Goal: Check status: Check status

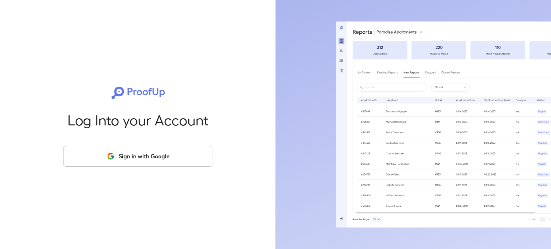
click at [145, 170] on div "Log Into your Account Sign in with Google" at bounding box center [137, 124] width 252 height 249
click at [142, 161] on button "Sign in with Google" at bounding box center [137, 156] width 149 height 21
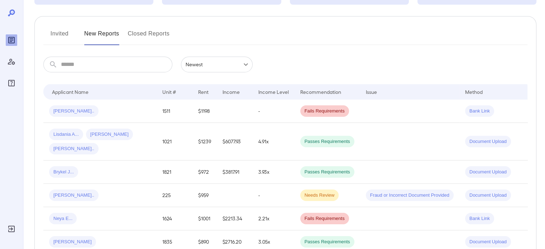
scroll to position [72, 0]
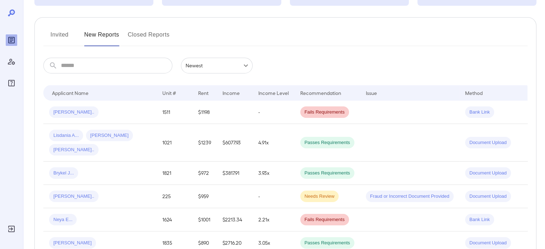
click at [60, 42] on button "Invited" at bounding box center [59, 37] width 32 height 17
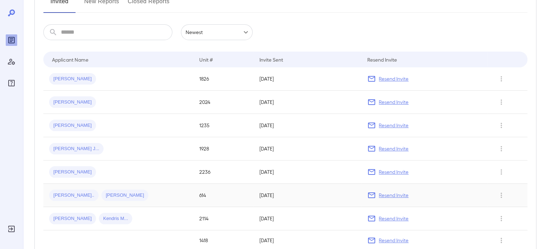
scroll to position [108, 0]
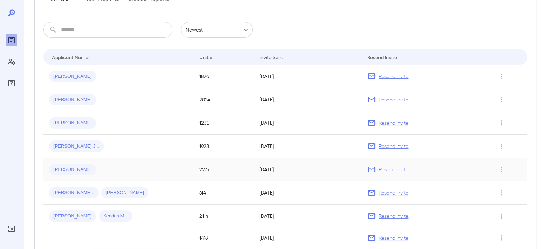
click at [141, 172] on div "[PERSON_NAME]" at bounding box center [118, 169] width 139 height 11
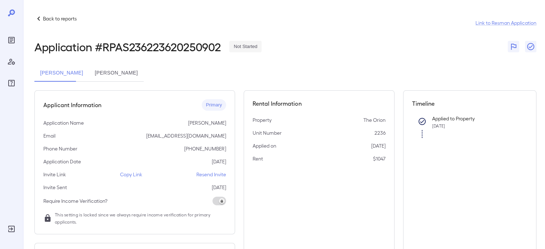
click at [89, 65] on div "Back to reports Link to Resman Application Application # RPAS236223620250902 No…" at bounding box center [285, 184] width 502 height 340
click at [100, 71] on button "[PERSON_NAME]" at bounding box center [116, 73] width 55 height 17
click at [71, 74] on button "[PERSON_NAME]" at bounding box center [61, 73] width 55 height 17
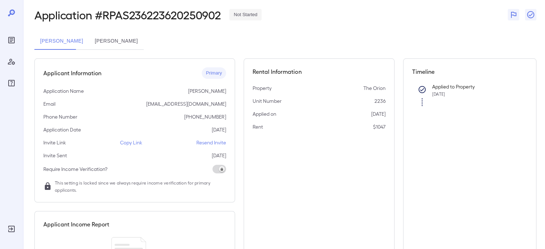
scroll to position [11, 0]
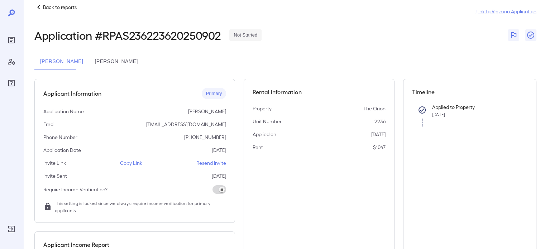
drag, startPoint x: 93, startPoint y: 20, endPoint x: 113, endPoint y: 63, distance: 47.2
click at [113, 62] on button "[PERSON_NAME]" at bounding box center [116, 61] width 55 height 17
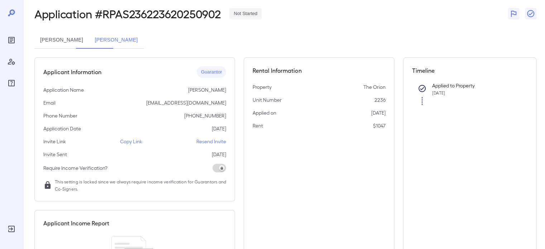
scroll to position [0, 0]
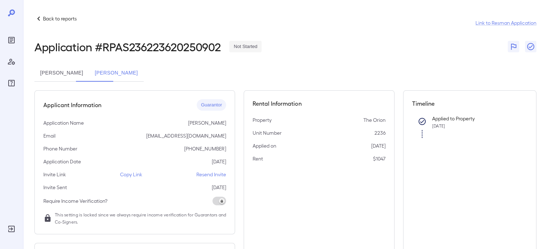
click at [34, 21] on div "Back to reports Link to Resman Application Application # RPAS236223620250902 No…" at bounding box center [284, 184] width 523 height 369
click at [34, 20] on icon at bounding box center [38, 18] width 9 height 9
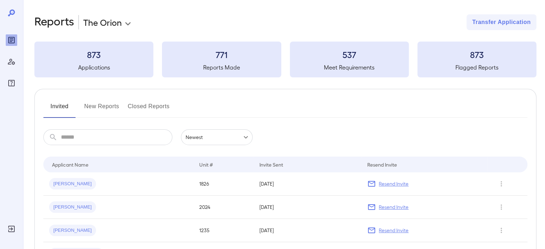
click at [87, 109] on button "New Reports" at bounding box center [101, 109] width 35 height 17
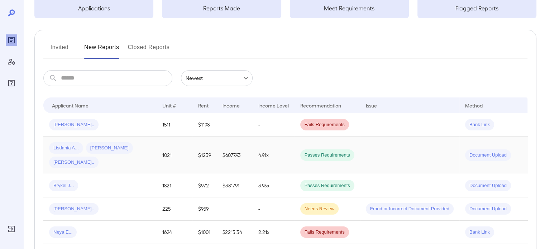
scroll to position [72, 0]
